Goal: Information Seeking & Learning: Understand process/instructions

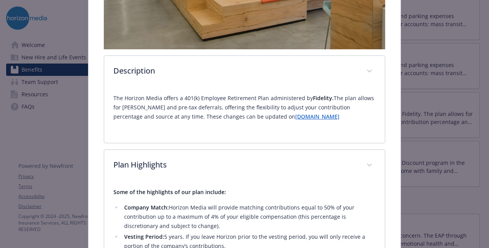
scroll to position [202, 0]
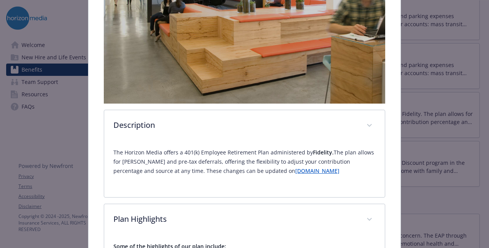
click at [296, 168] on link "[DOMAIN_NAME]" at bounding box center [318, 170] width 44 height 7
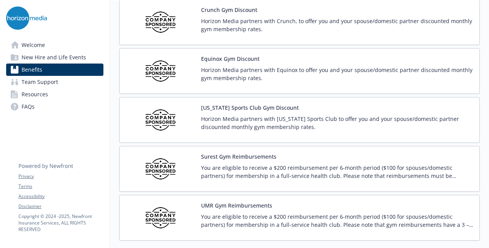
scroll to position [1749, 0]
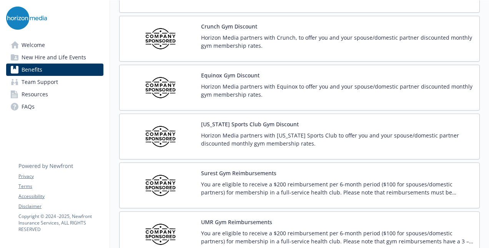
click at [239, 180] on p "You are eligible to receive a $200 reimbursement per 6-month period ($100 for s…" at bounding box center [337, 188] width 272 height 16
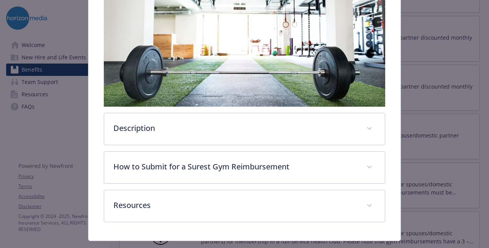
scroll to position [166, 0]
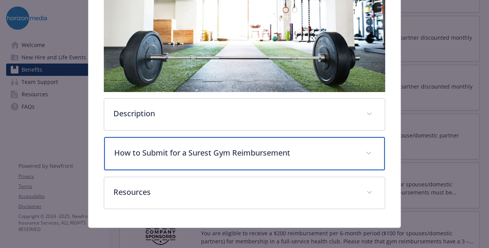
click at [167, 149] on p "How to Submit for a Surest Gym Reimbursement" at bounding box center [235, 153] width 242 height 12
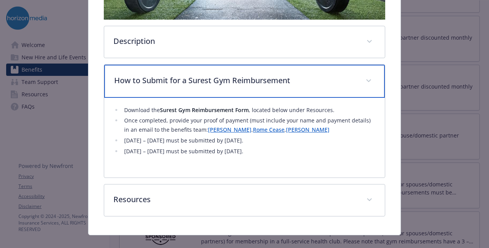
scroll to position [243, 0]
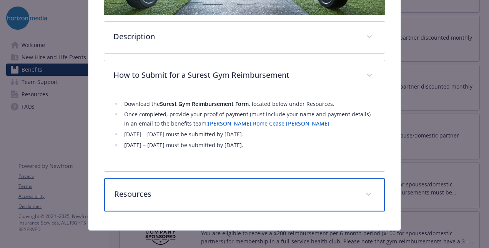
click at [142, 191] on p "Resources" at bounding box center [235, 194] width 242 height 12
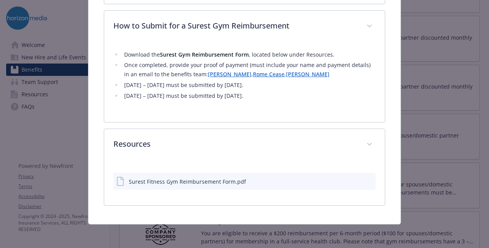
click at [198, 182] on div "Surest Fitness Gym Reimbursement Form.pdf" at bounding box center [187, 181] width 117 height 8
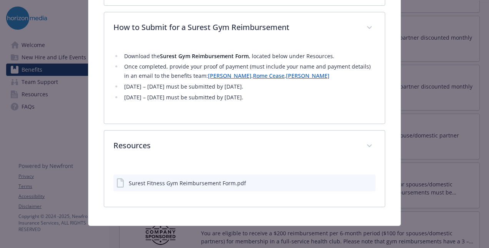
click at [353, 179] on icon "download file" at bounding box center [356, 182] width 6 height 6
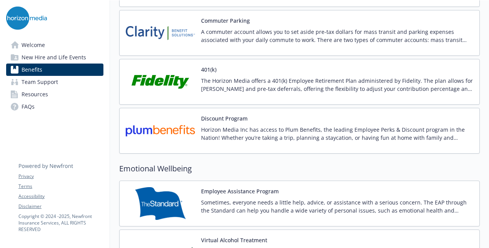
scroll to position [1288, 0]
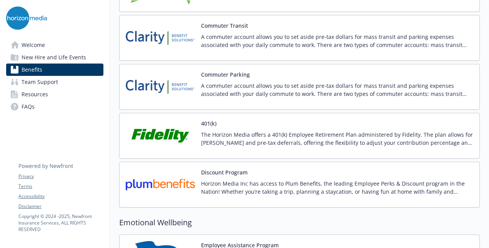
click at [204, 143] on div "The Horizon Media offers a 401(k) Employee Retirement Plan administered by Fide…" at bounding box center [337, 141] width 272 height 22
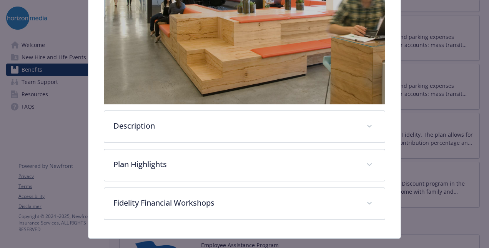
scroll to position [213, 0]
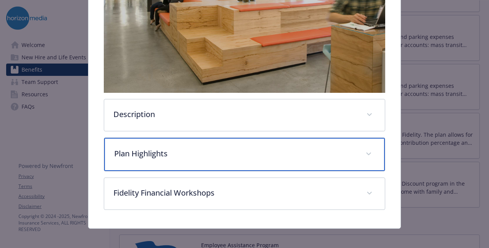
click at [207, 157] on div "Plan Highlights" at bounding box center [244, 154] width 281 height 33
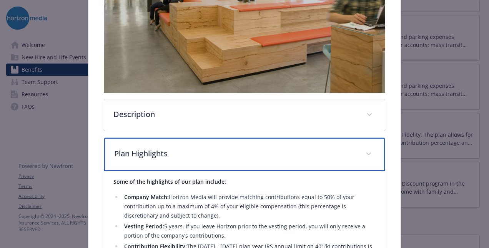
click at [192, 138] on div "Plan Highlights" at bounding box center [244, 154] width 281 height 33
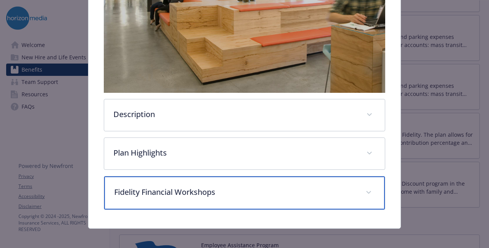
click at [176, 189] on p "Fidelity Financial Workshops" at bounding box center [235, 192] width 242 height 12
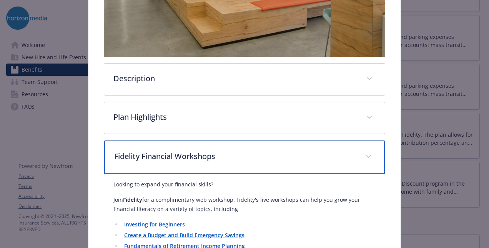
scroll to position [290, 0]
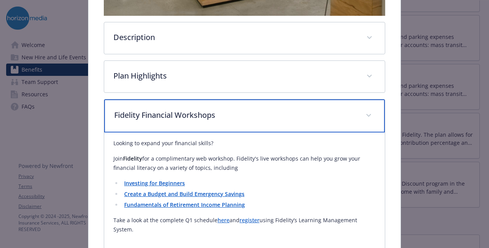
click at [210, 122] on div "Fidelity Financial Workshops" at bounding box center [244, 115] width 281 height 33
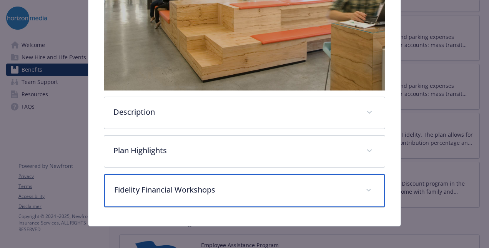
scroll to position [215, 0]
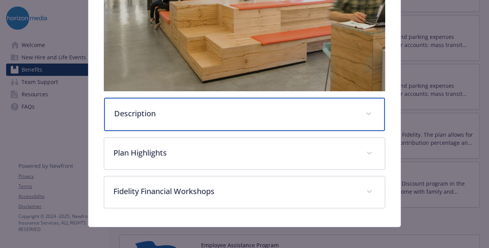
click at [158, 117] on div "Description" at bounding box center [244, 114] width 281 height 33
